Goal: Browse casually: Explore the website without a specific task or goal

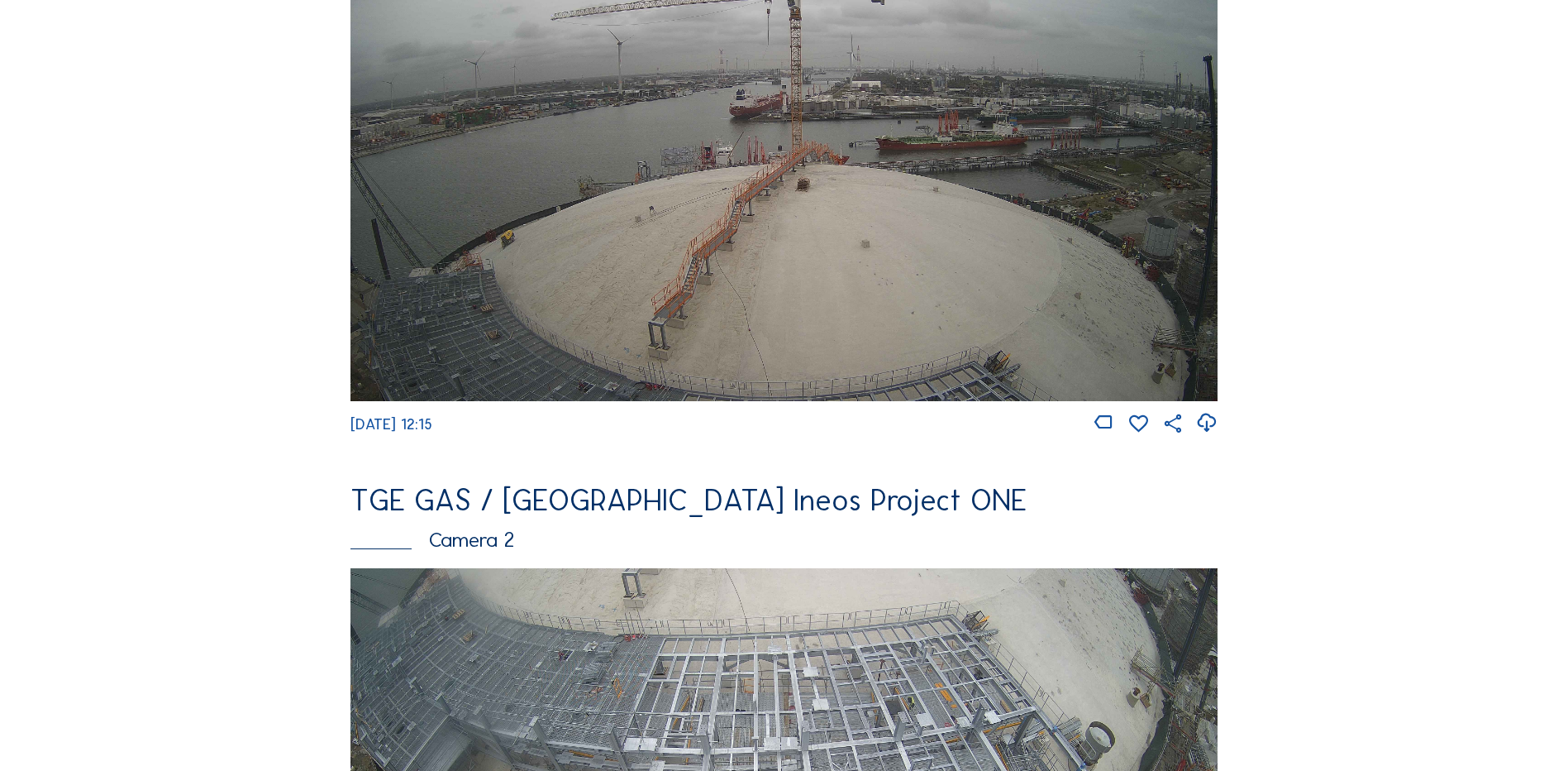
scroll to position [413, 0]
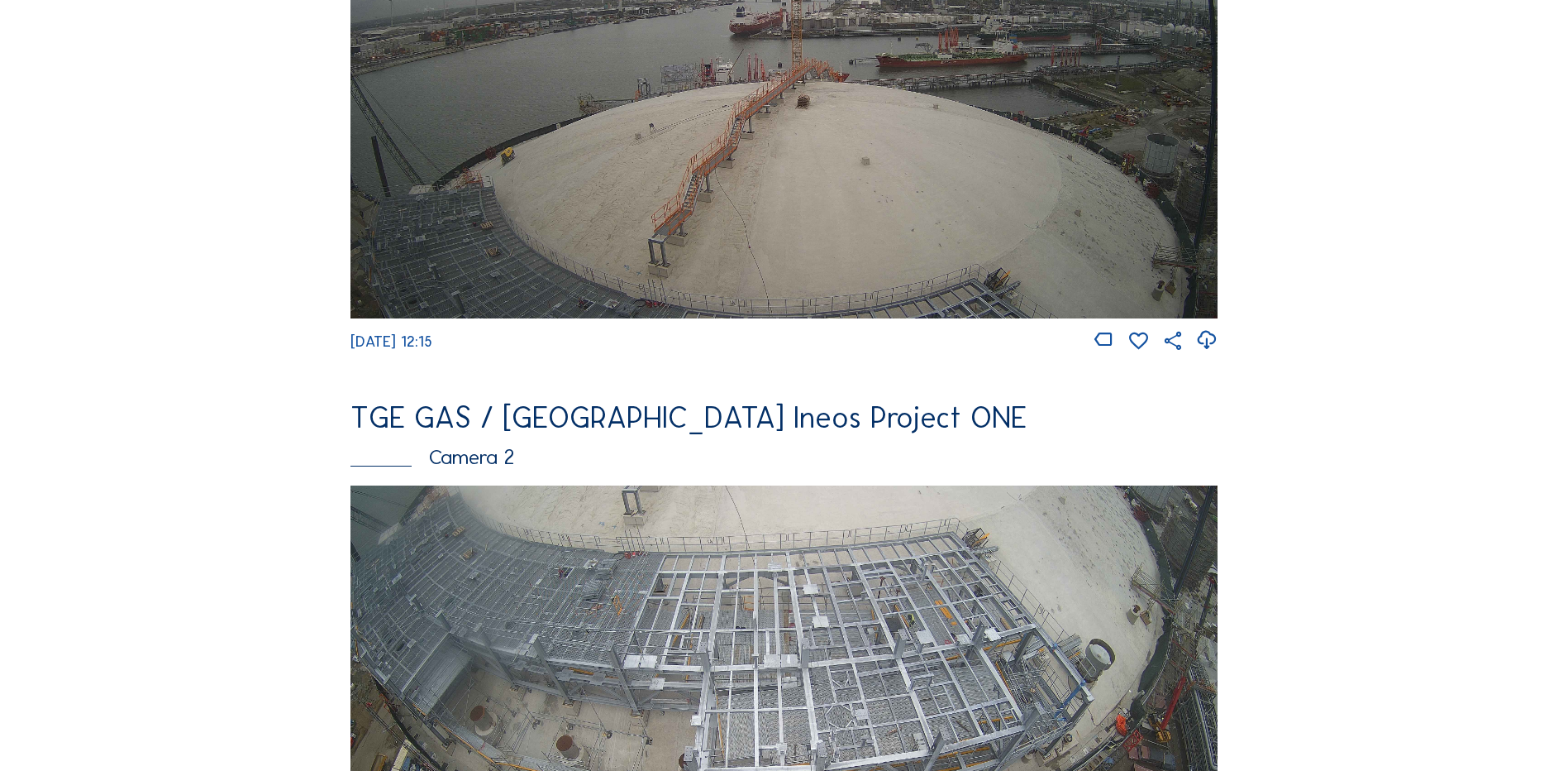
click at [1092, 222] on img at bounding box center [784, 74] width 867 height 488
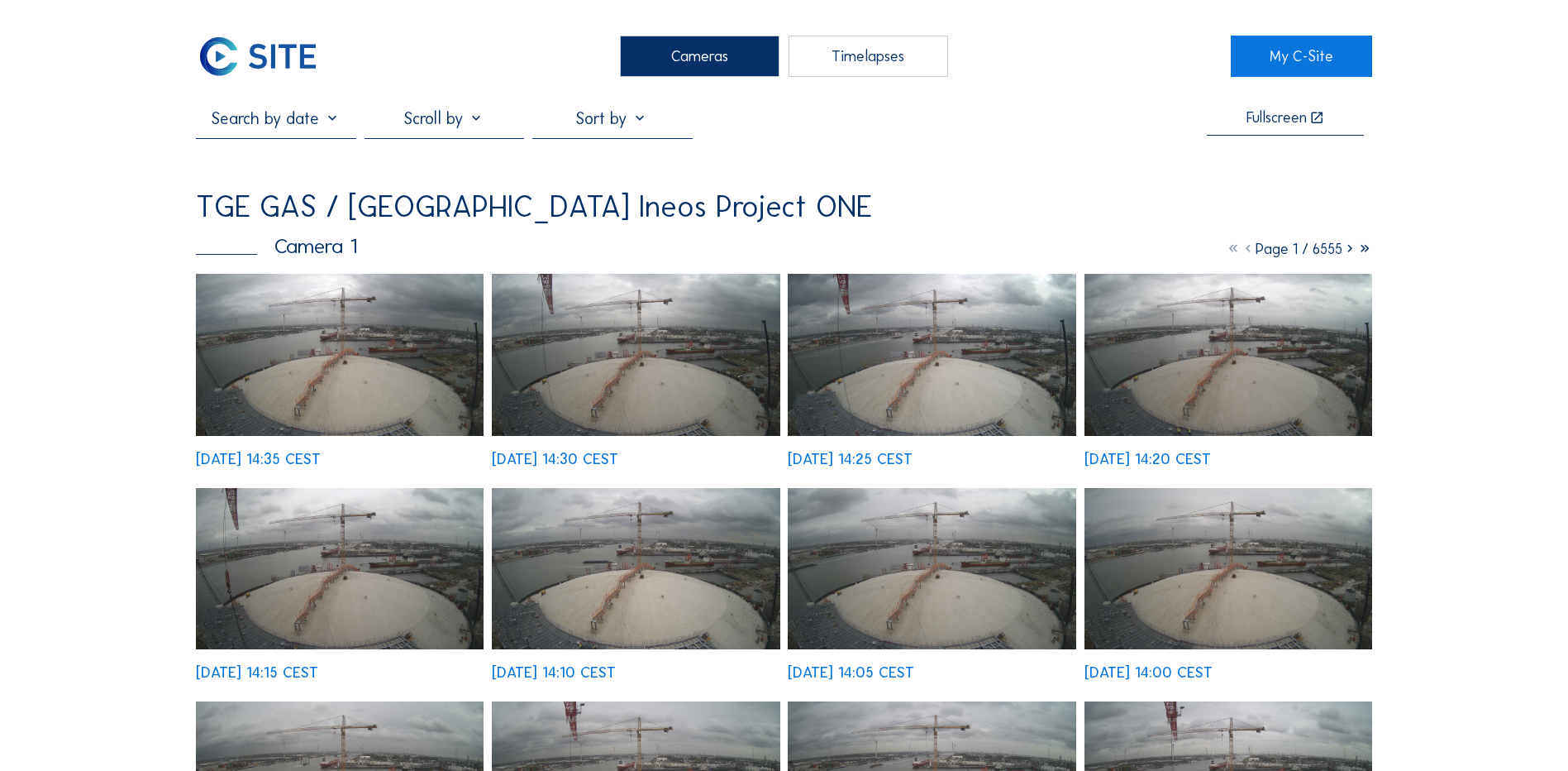
click at [309, 398] on img at bounding box center [340, 354] width 287 height 162
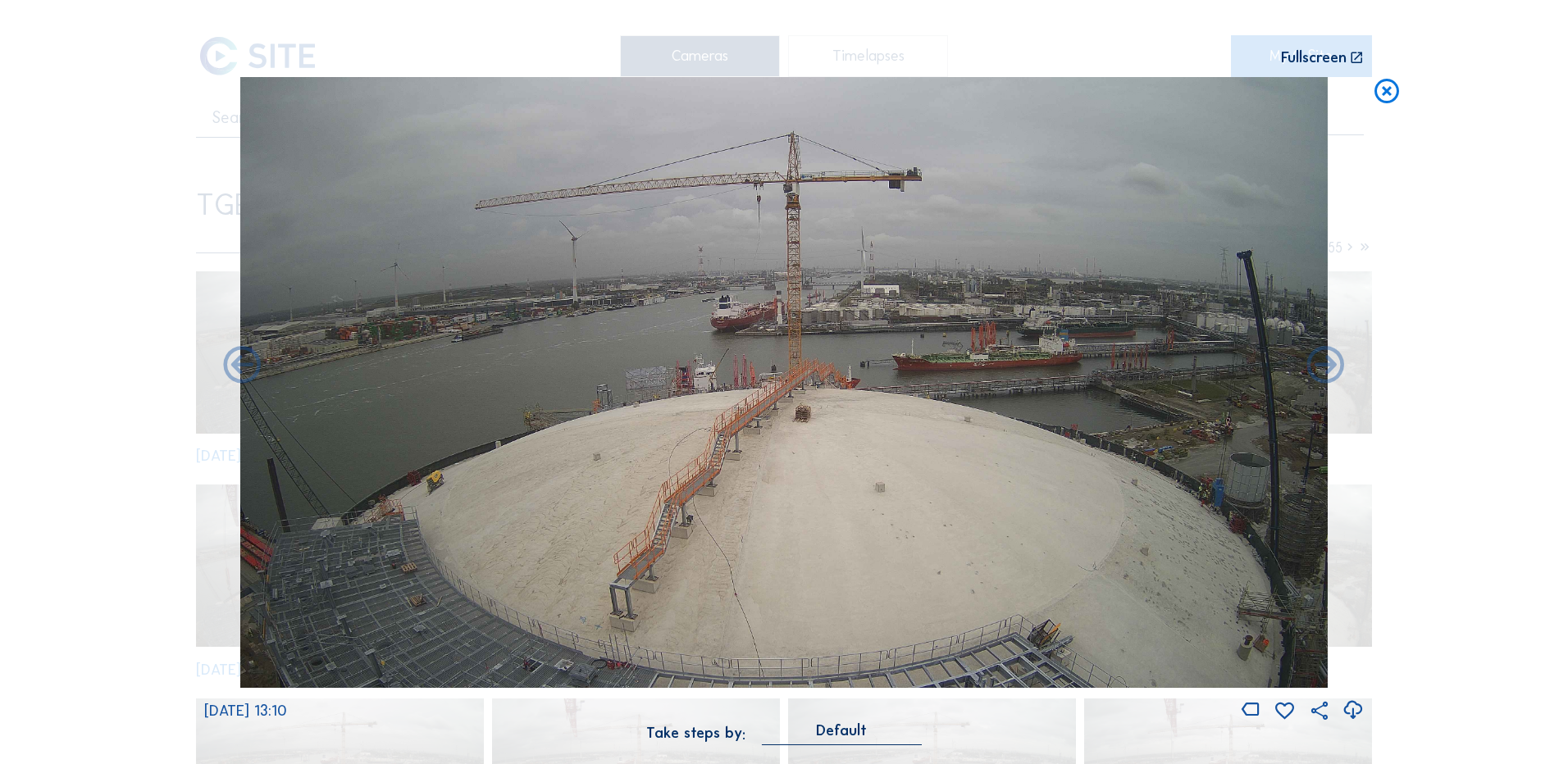
click at [1358, 716] on icon at bounding box center [1352, 710] width 22 height 27
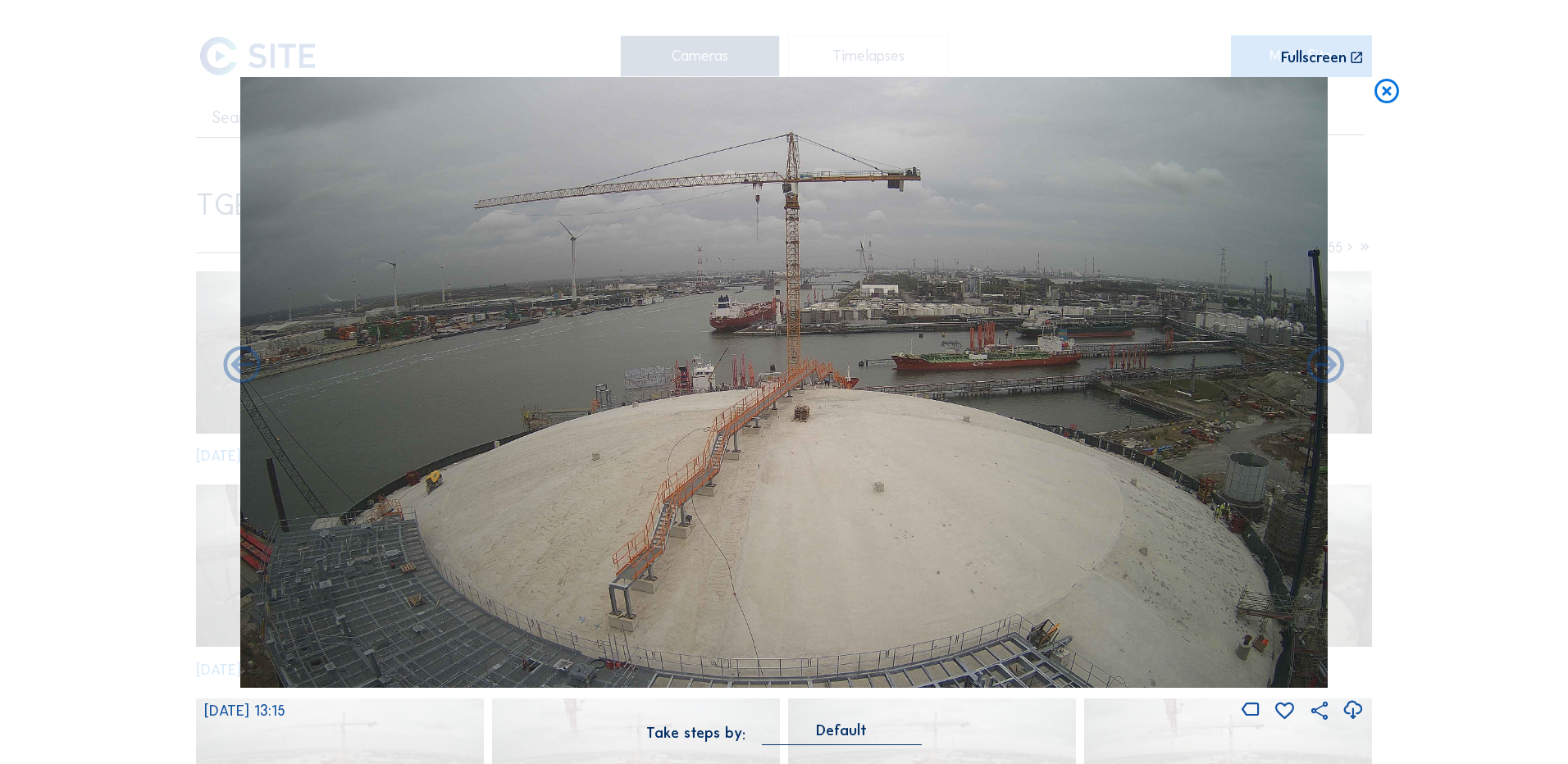
click at [1355, 707] on icon at bounding box center [1352, 710] width 22 height 27
click at [1352, 711] on icon at bounding box center [1352, 710] width 22 height 27
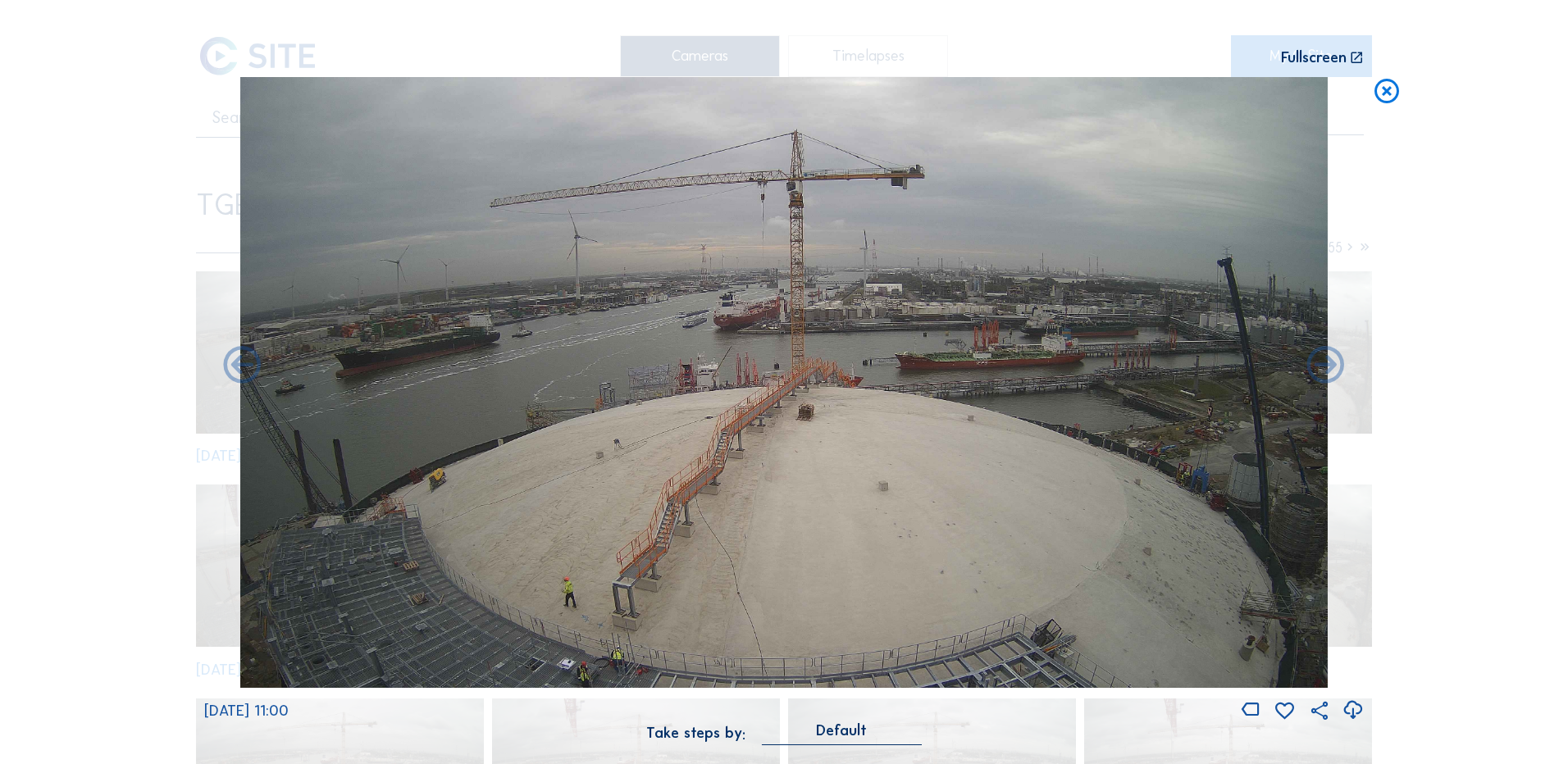
click at [1357, 711] on icon at bounding box center [1352, 710] width 22 height 27
click at [1349, 711] on icon at bounding box center [1352, 710] width 22 height 27
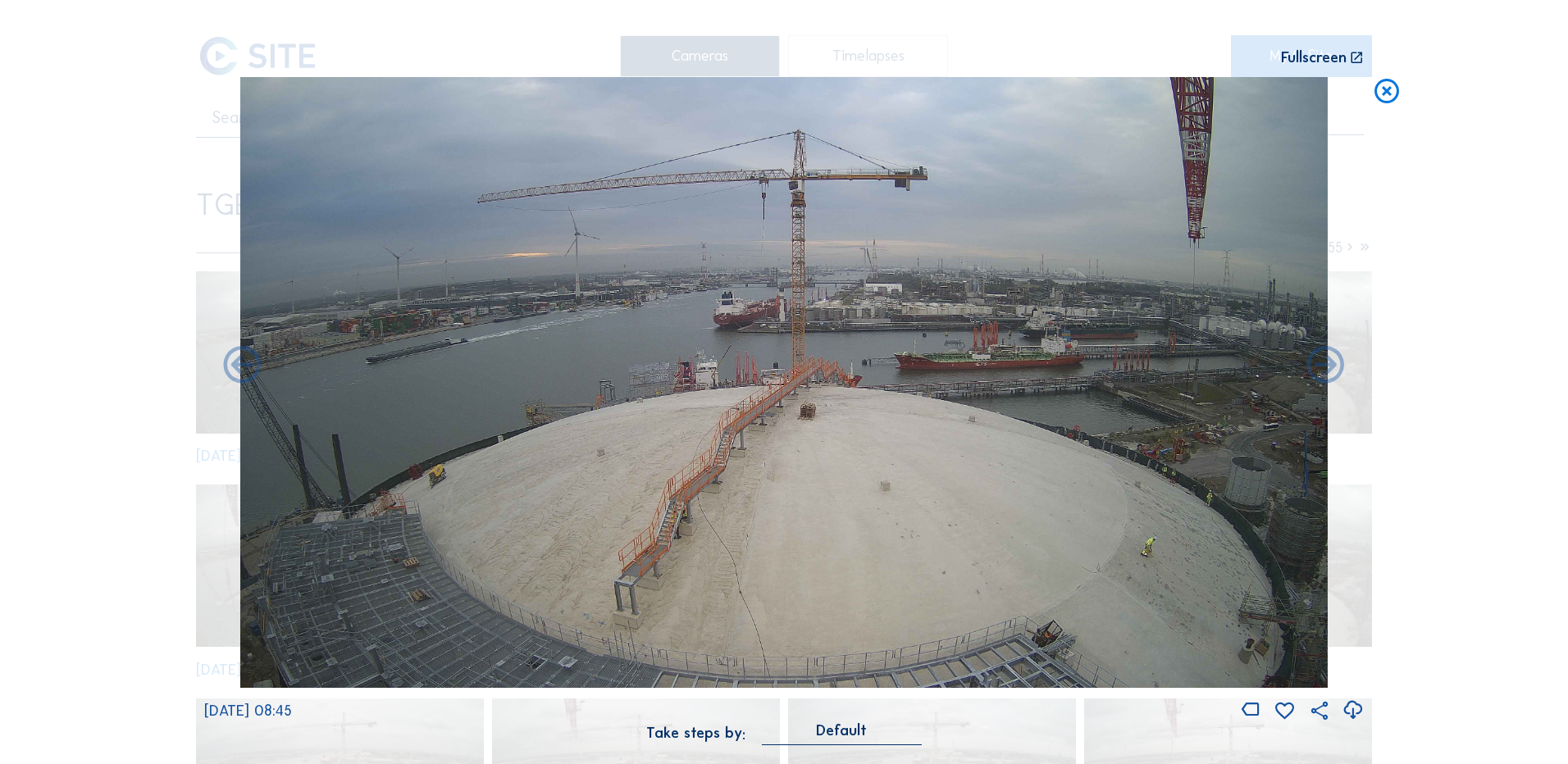
click at [1511, 334] on div "Scroll to travel through time | Press 'Alt' Button + Scroll to Zoom | Click and…" at bounding box center [784, 382] width 1568 height 764
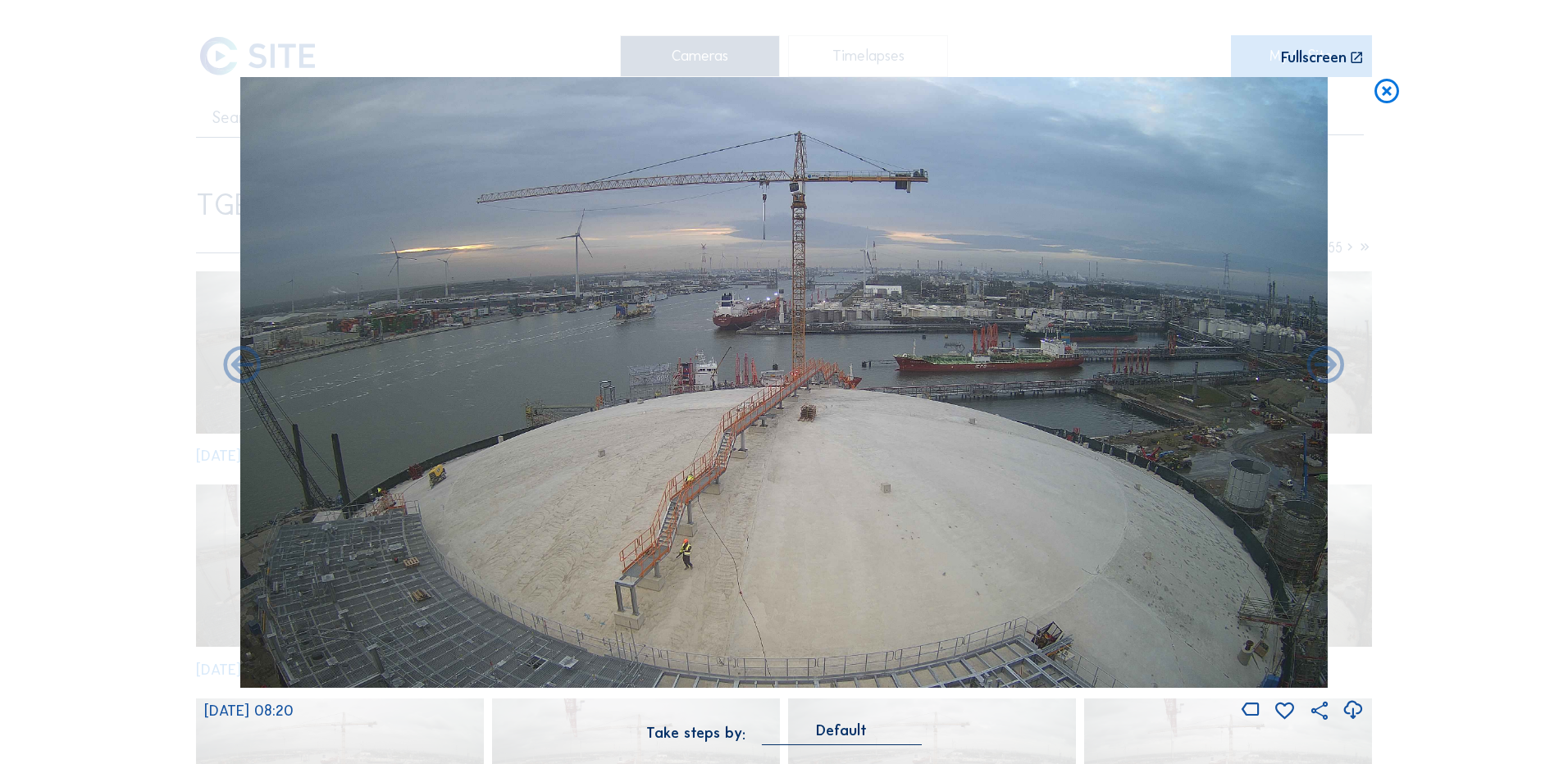
click at [1388, 98] on icon at bounding box center [1386, 92] width 30 height 31
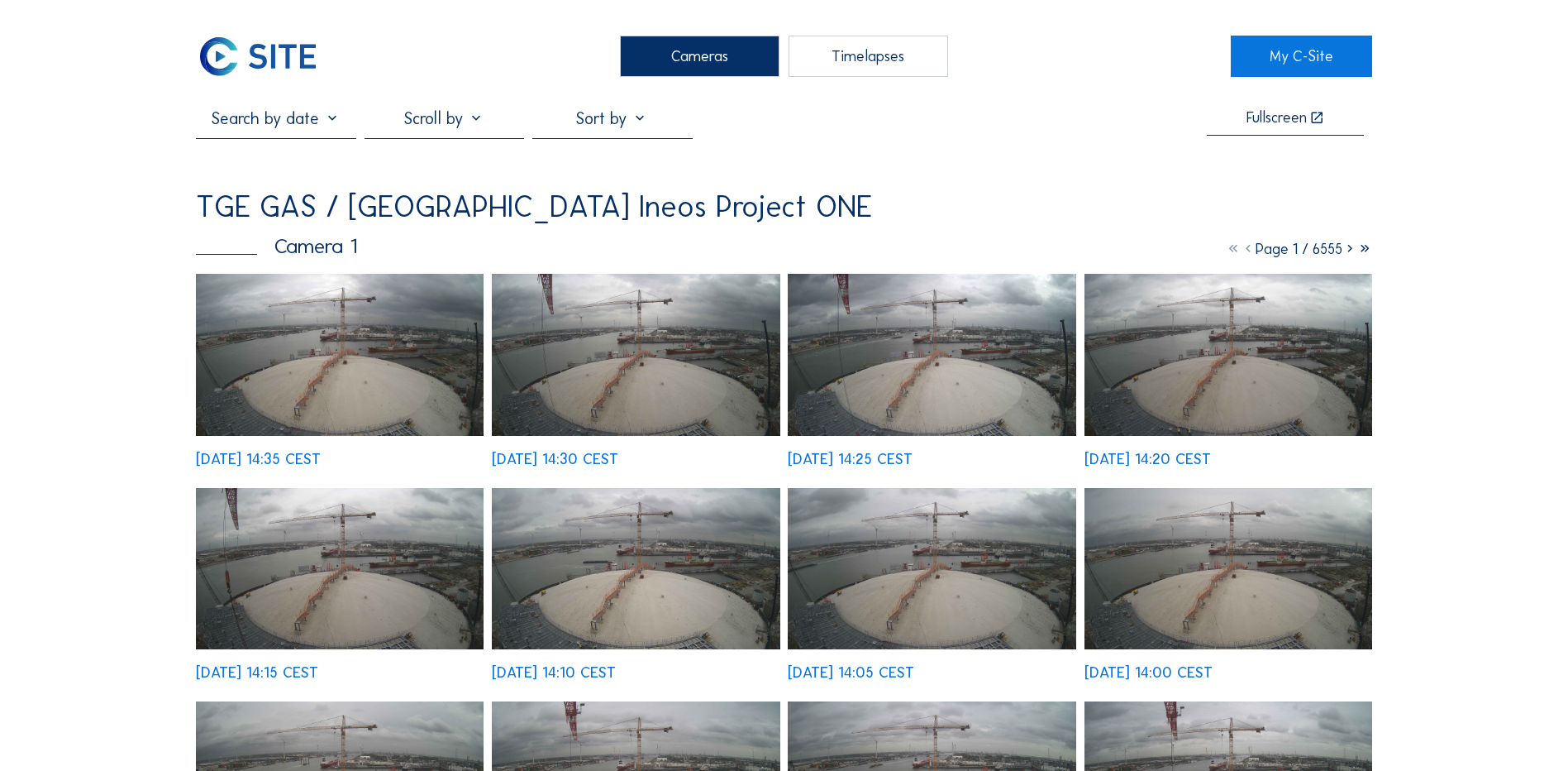
click at [715, 64] on div "Cameras" at bounding box center [700, 56] width 160 height 41
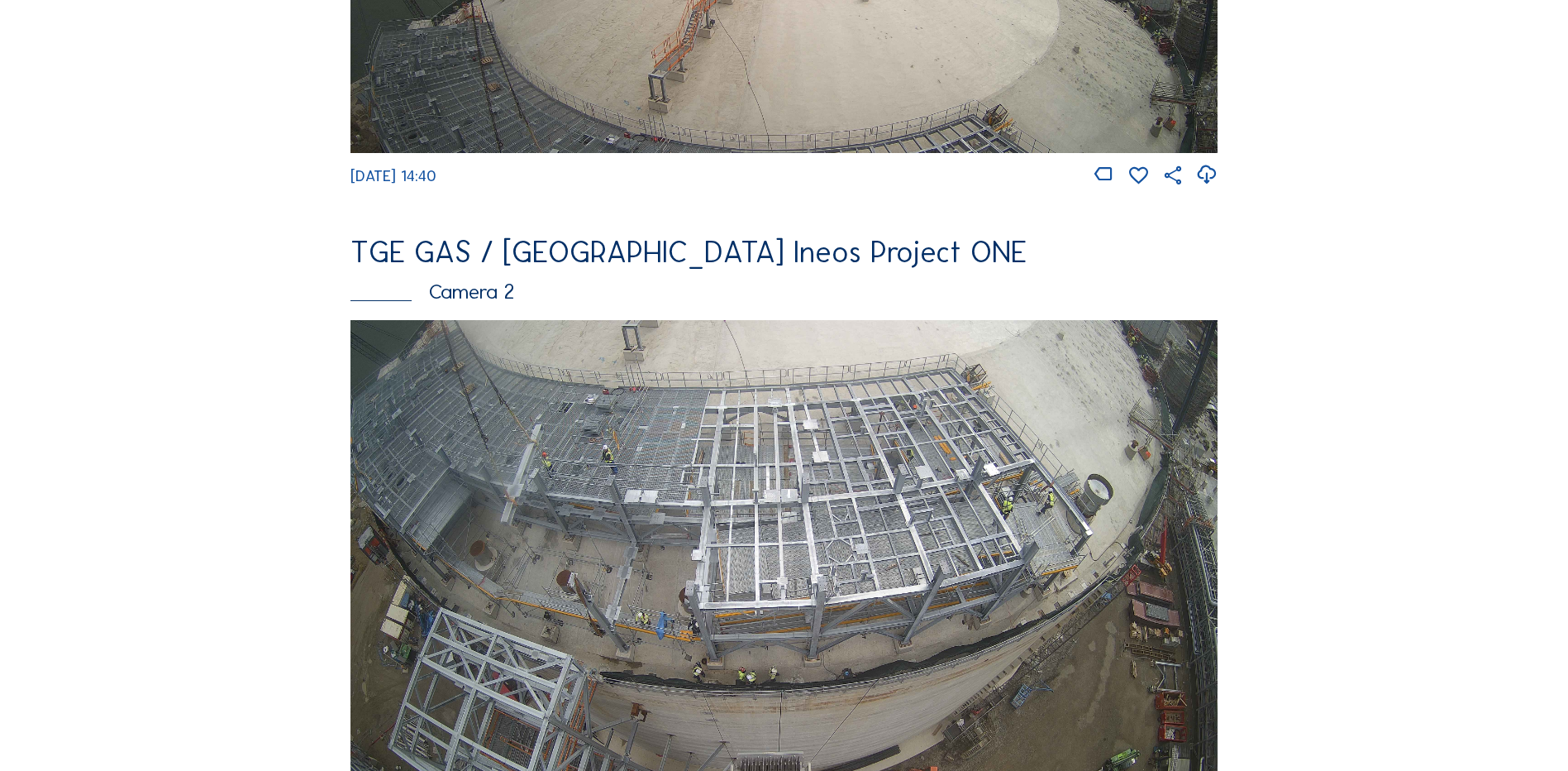
scroll to position [744, 0]
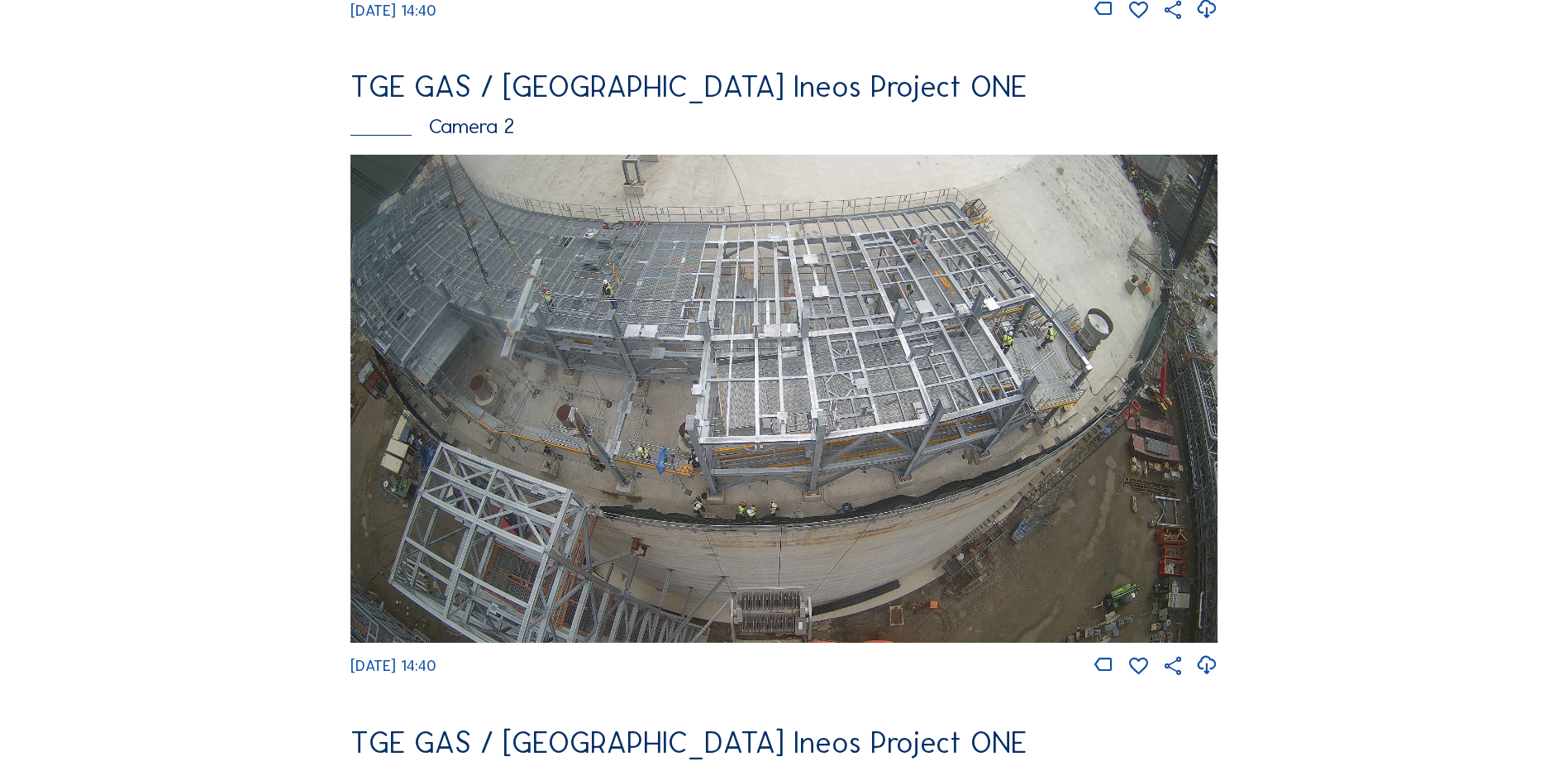
click at [707, 497] on img at bounding box center [784, 399] width 867 height 488
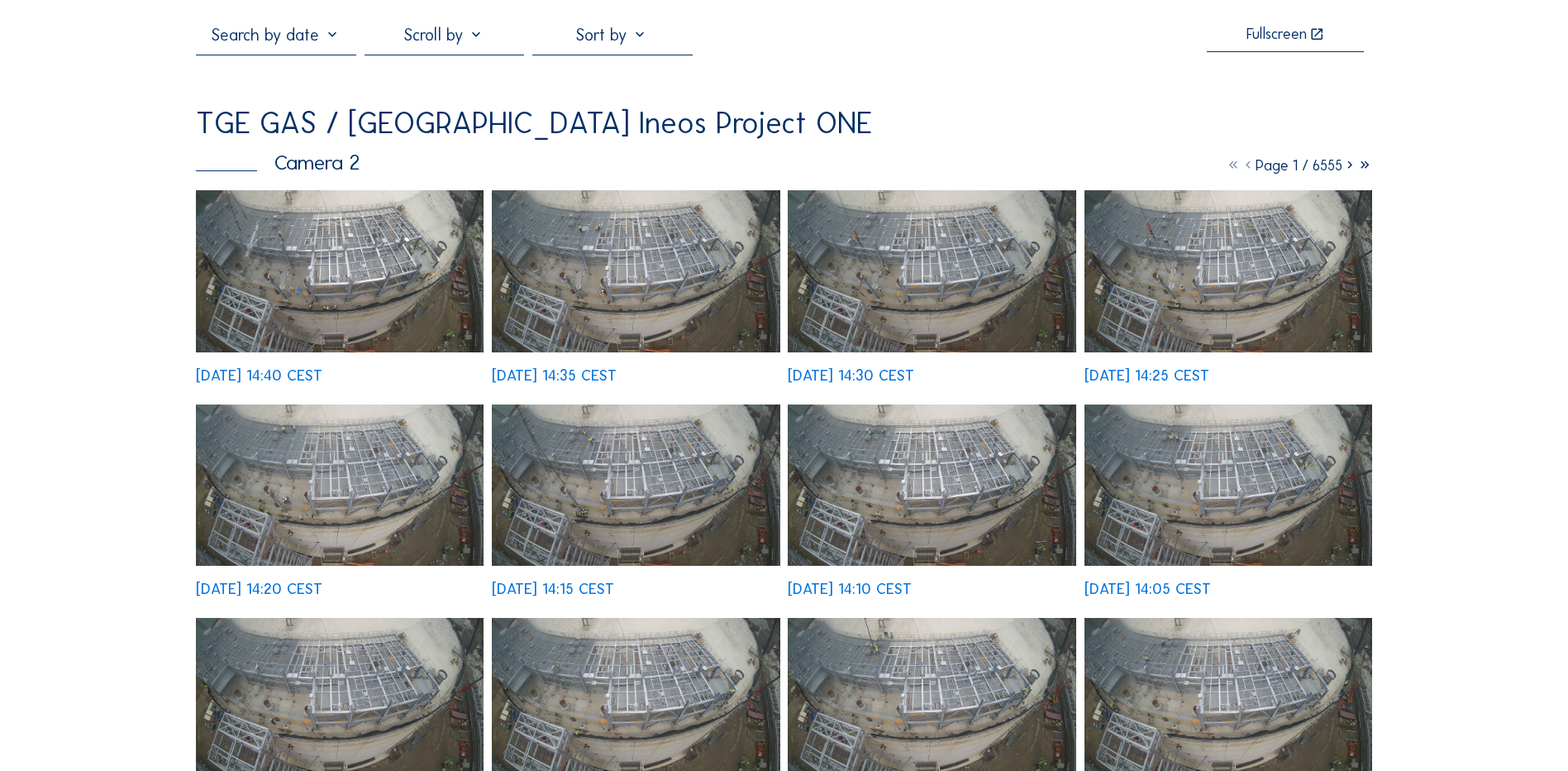
scroll to position [83, 0]
click at [1346, 168] on icon at bounding box center [1350, 166] width 15 height 18
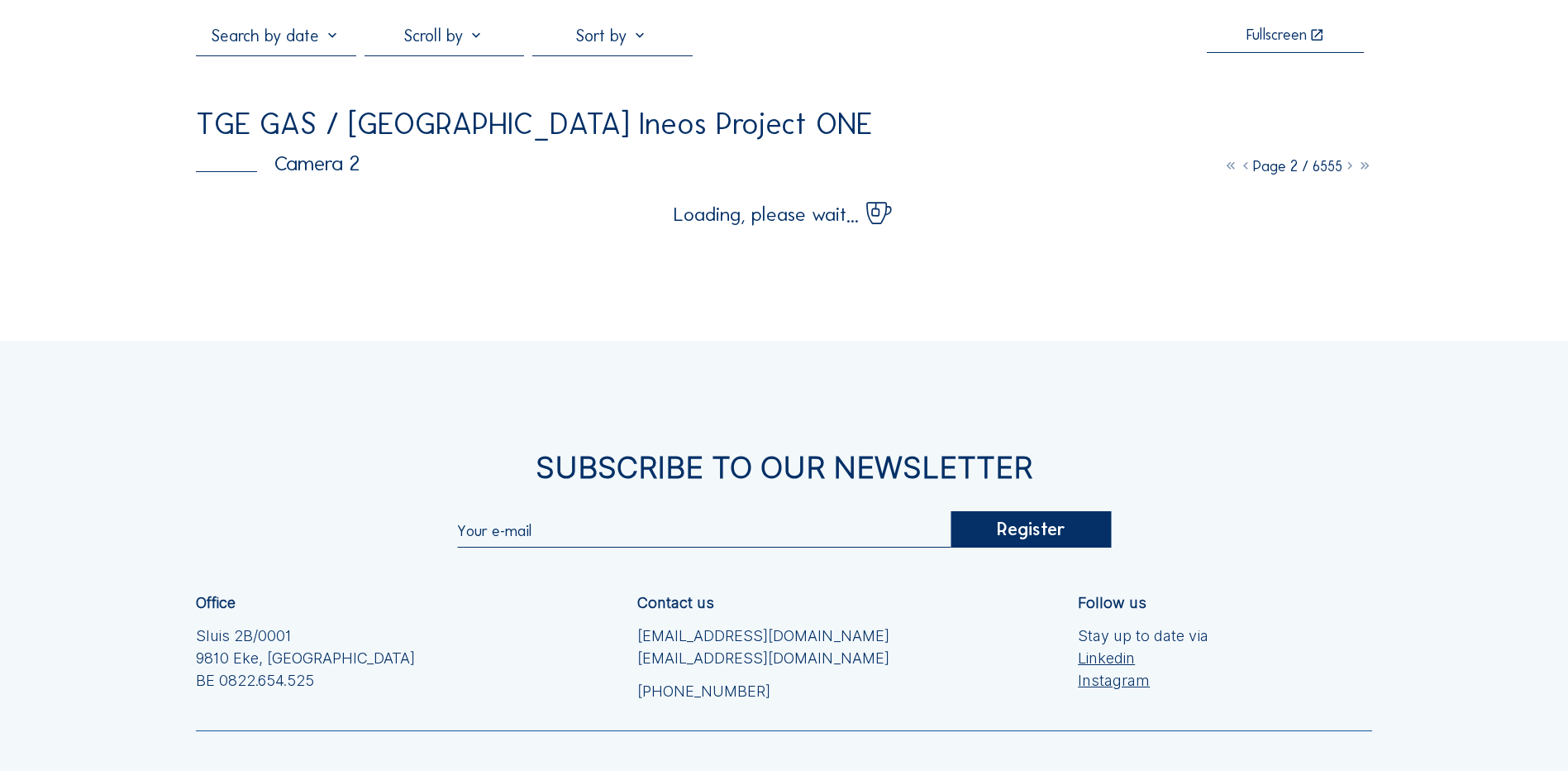
click at [1346, 168] on icon at bounding box center [1350, 166] width 15 height 18
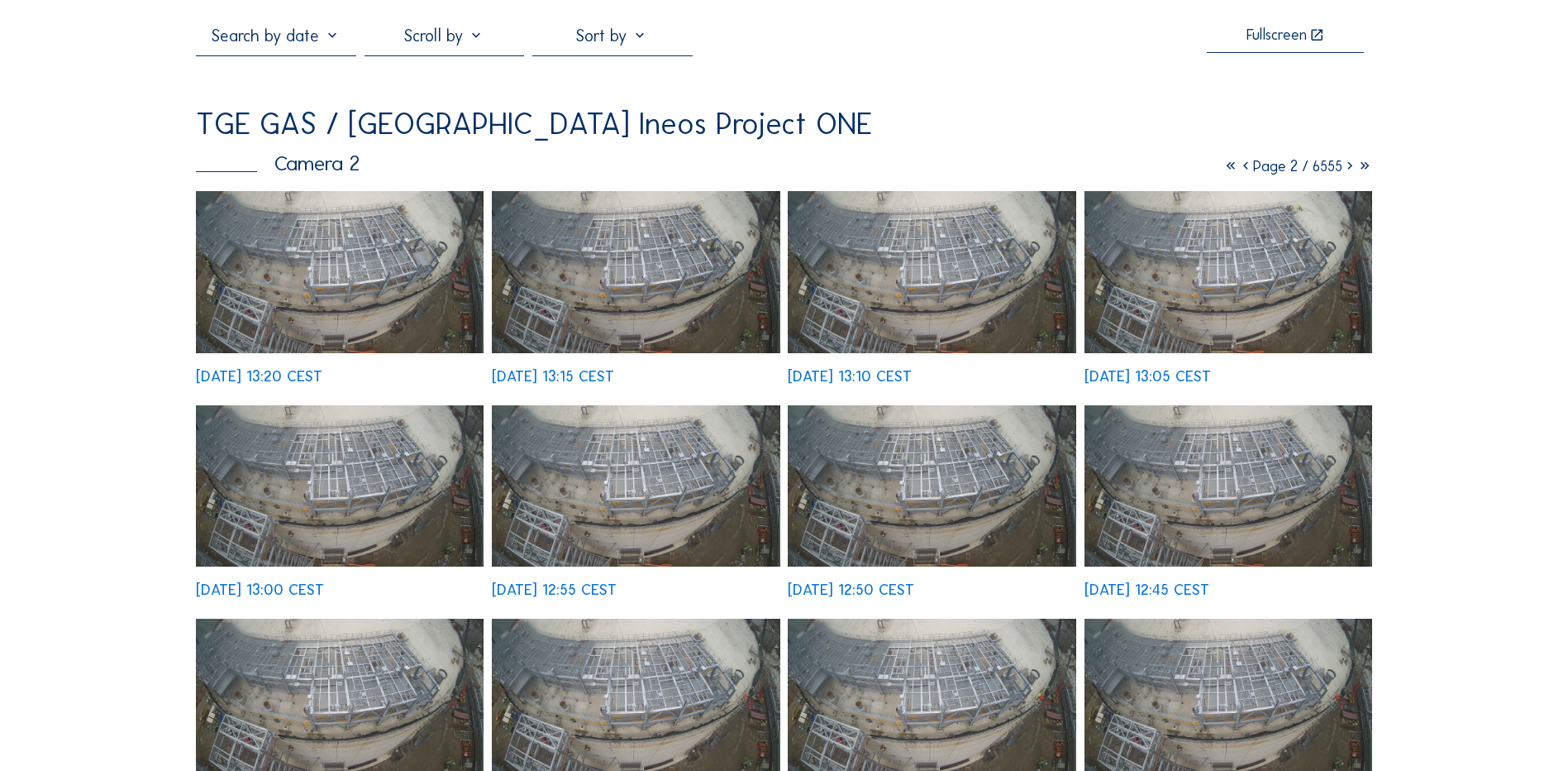
click at [1345, 172] on icon at bounding box center [1350, 166] width 15 height 18
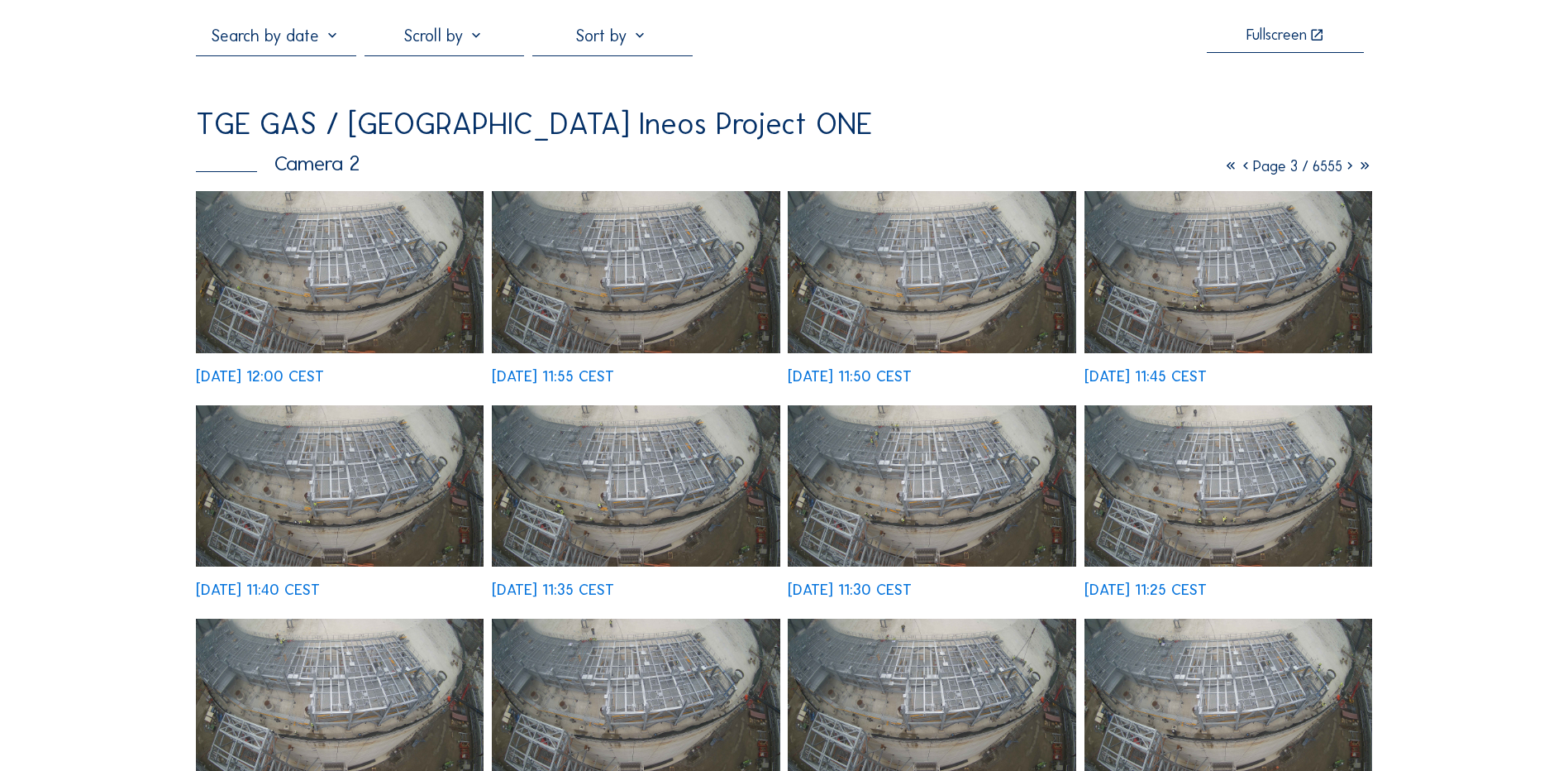
click at [1349, 167] on icon at bounding box center [1350, 166] width 15 height 18
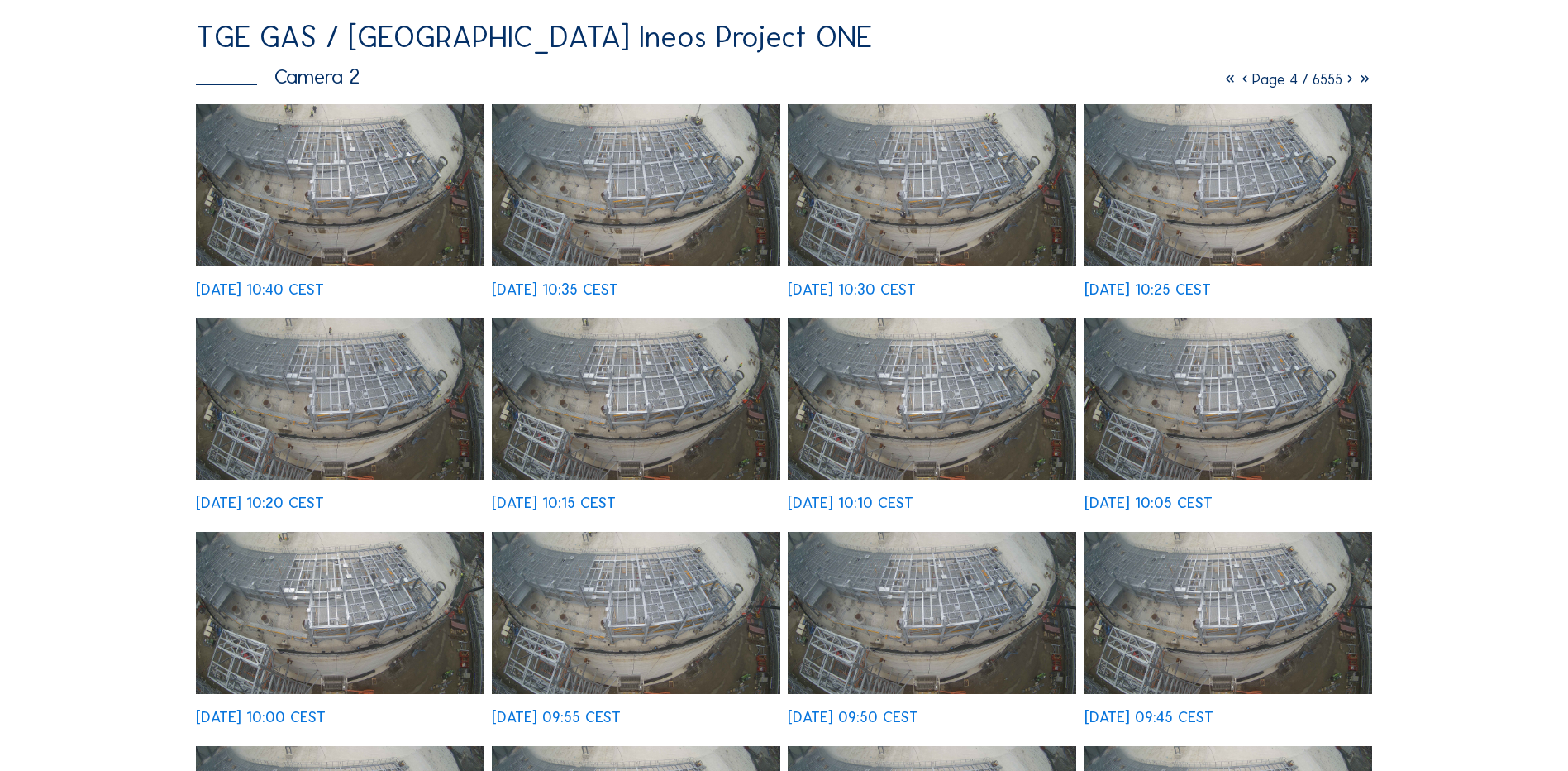
scroll to position [165, 0]
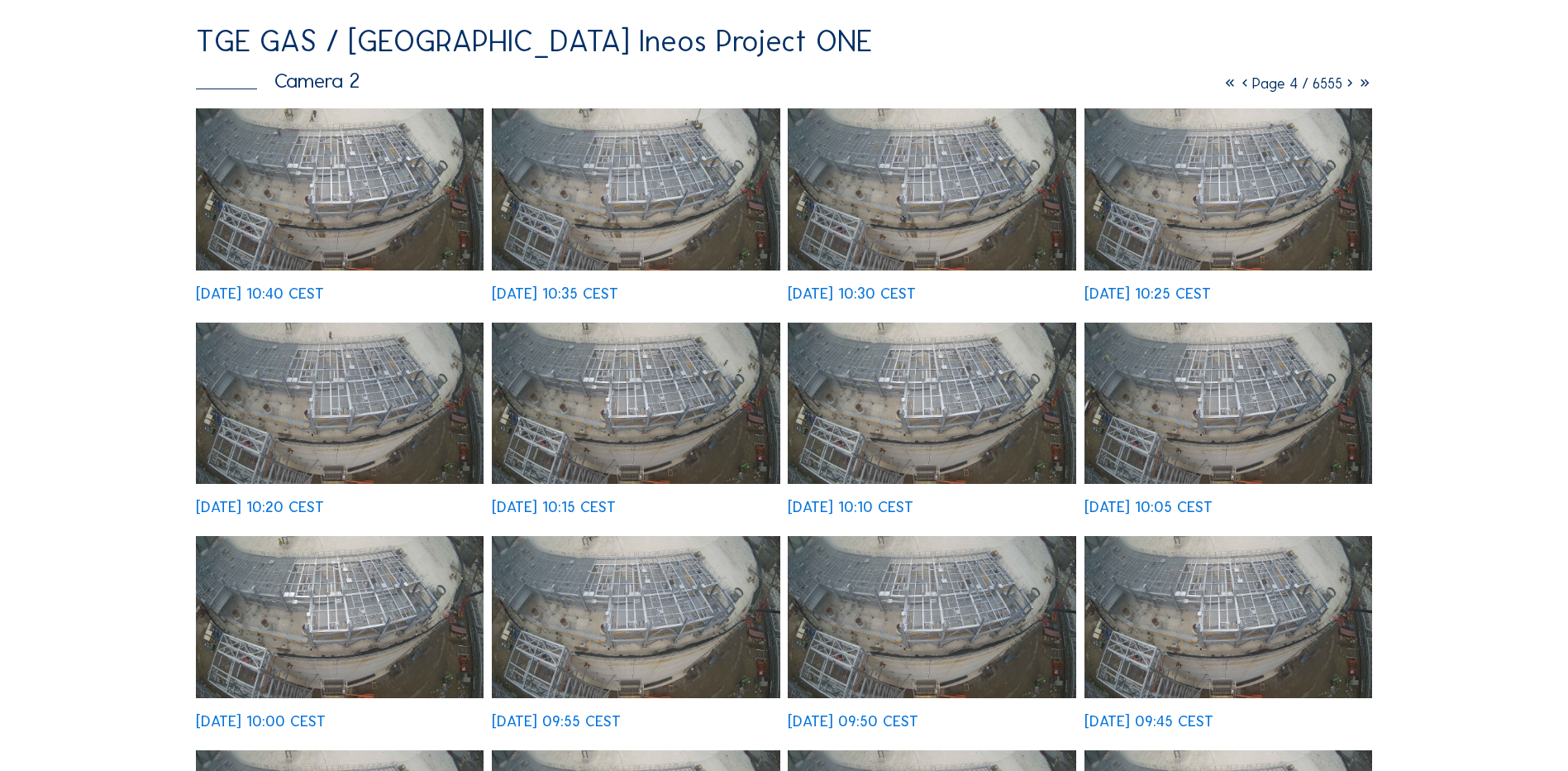
click at [1346, 84] on icon at bounding box center [1350, 83] width 15 height 18
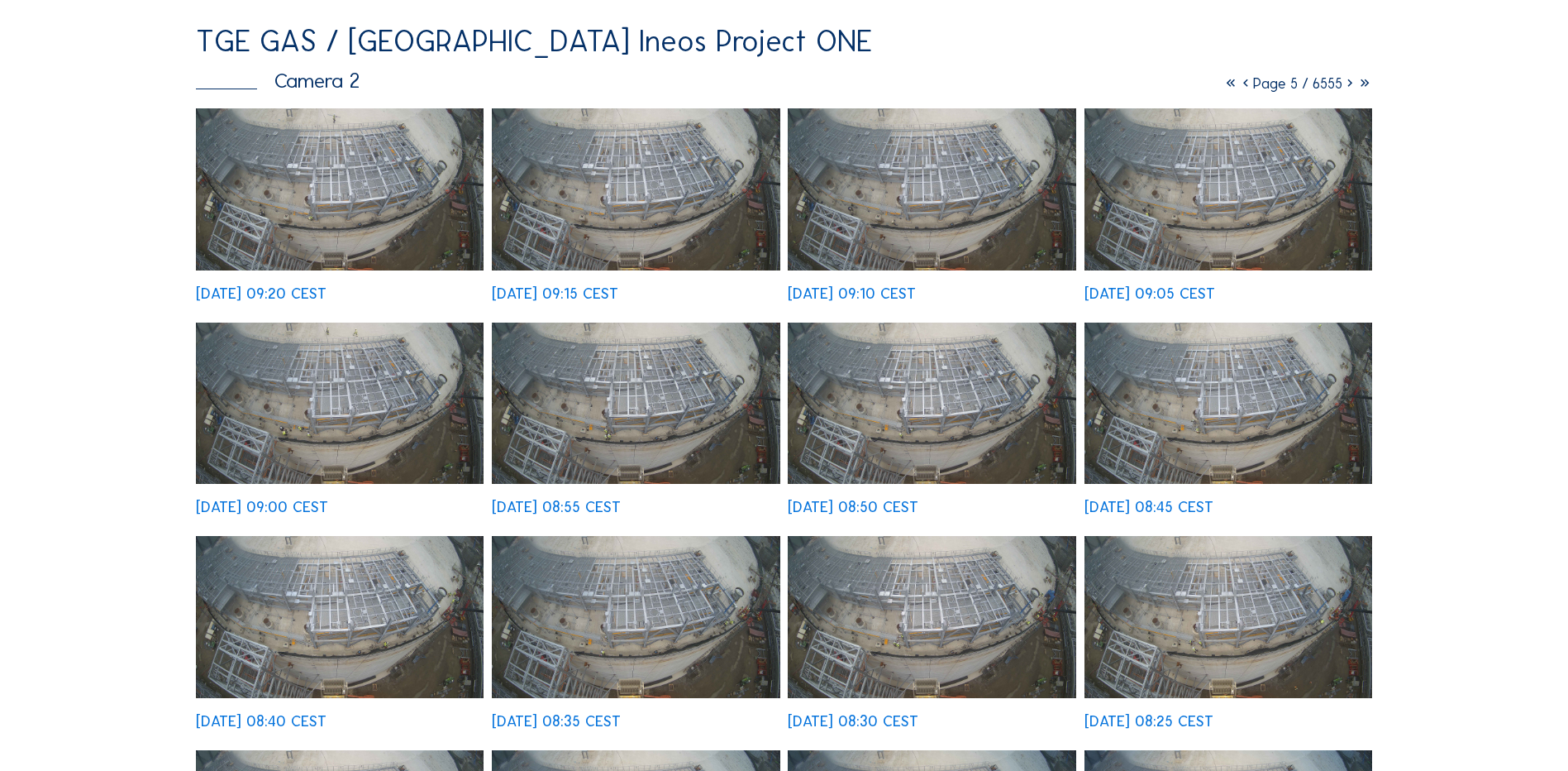
click at [1041, 616] on img at bounding box center [932, 616] width 287 height 162
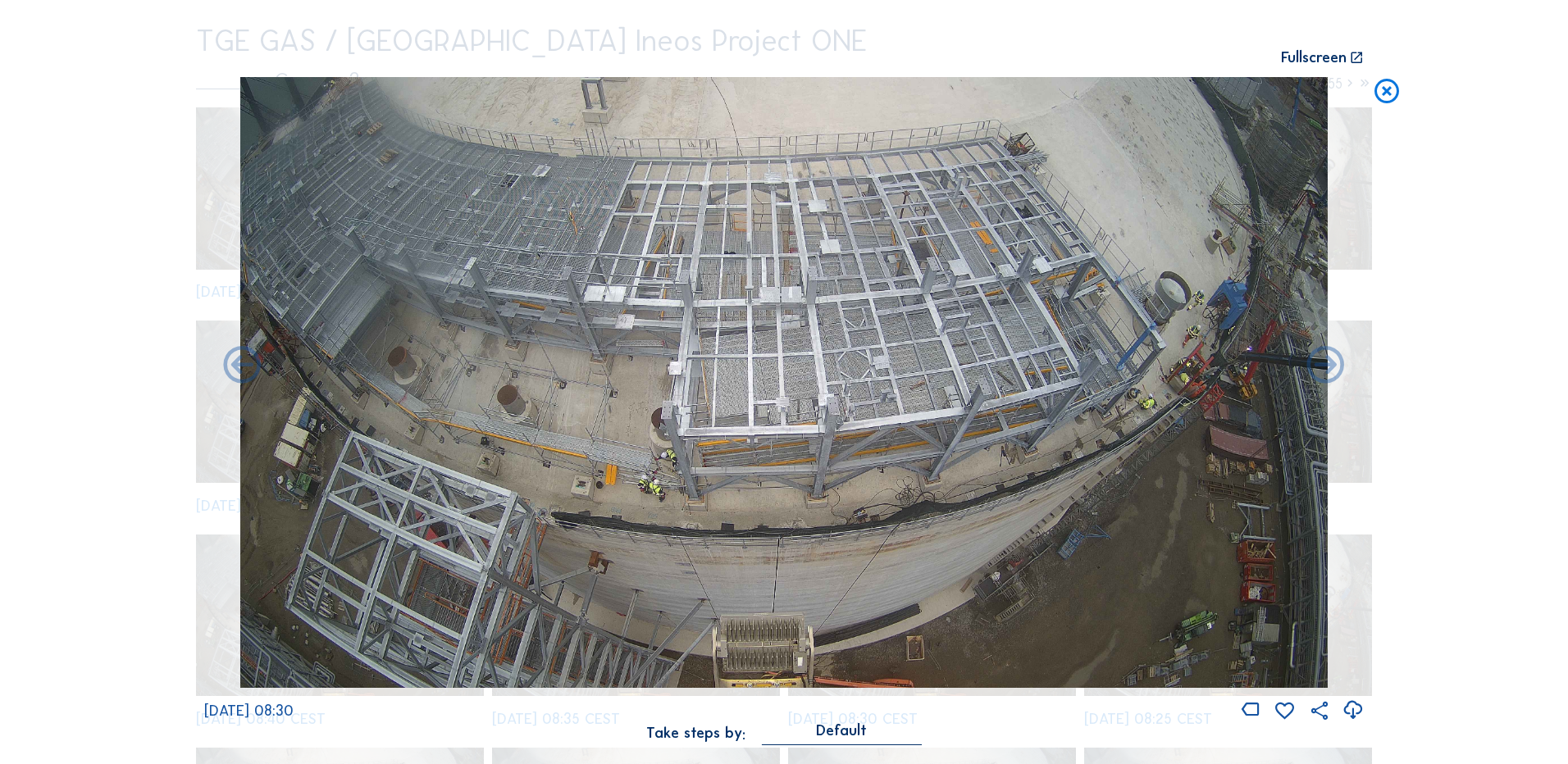
click at [1390, 91] on icon at bounding box center [1386, 92] width 30 height 31
